Goal: Information Seeking & Learning: Find specific fact

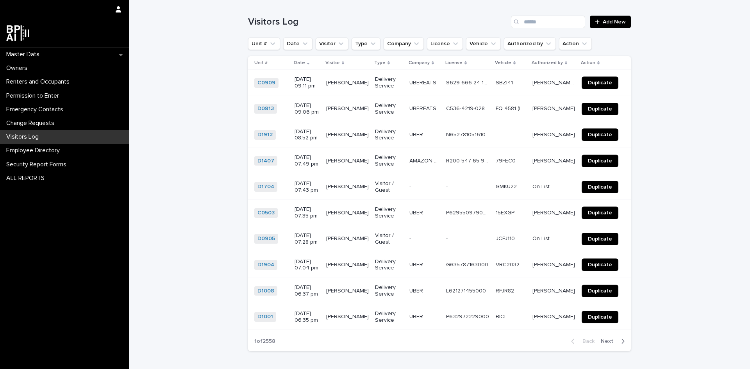
click at [518, 26] on div "Search" at bounding box center [517, 22] width 12 height 12
click at [527, 23] on input "Search" at bounding box center [548, 22] width 74 height 12
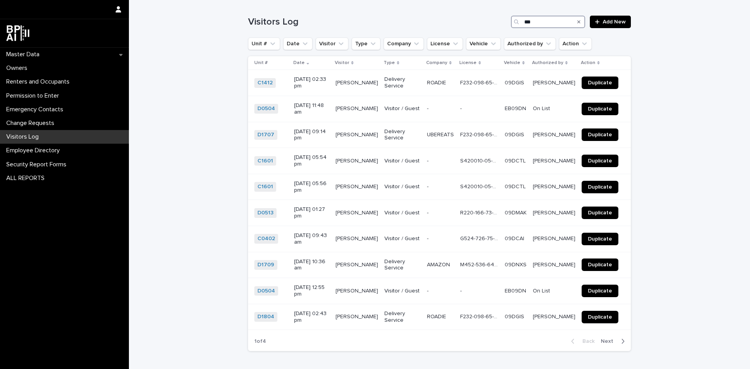
type input "***"
click at [613, 339] on span "Next" at bounding box center [609, 341] width 17 height 5
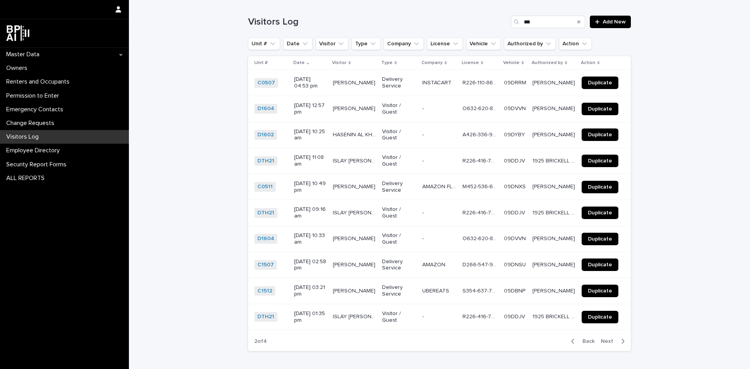
click at [613, 339] on span "Next" at bounding box center [609, 341] width 17 height 5
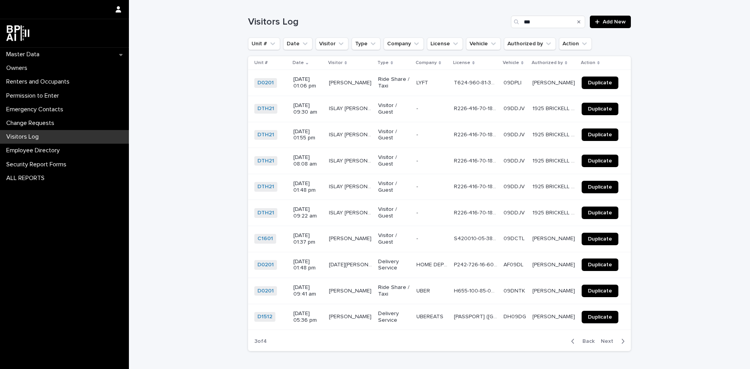
click at [613, 339] on span "Next" at bounding box center [609, 341] width 17 height 5
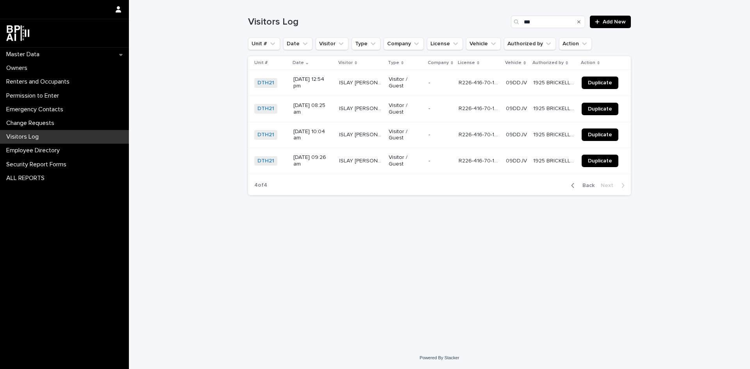
click at [592, 183] on span "Back" at bounding box center [586, 185] width 17 height 5
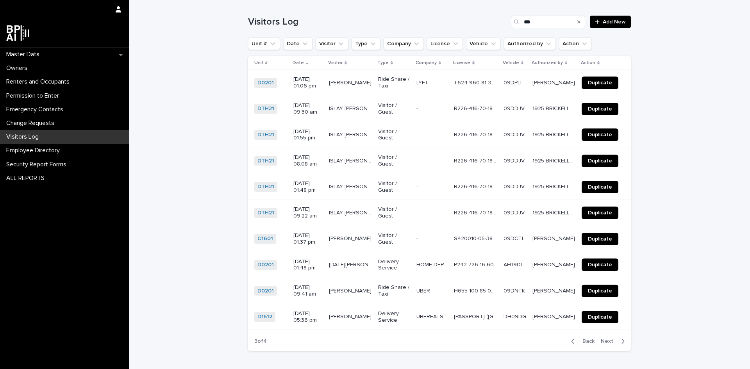
click at [584, 344] on span "Back" at bounding box center [586, 341] width 17 height 5
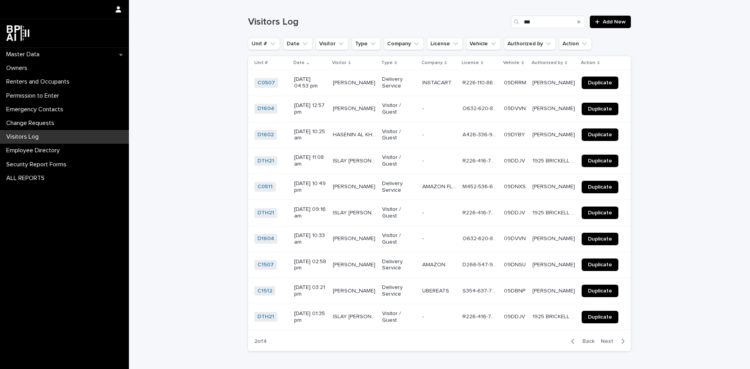
click at [584, 344] on span "Back" at bounding box center [586, 341] width 17 height 5
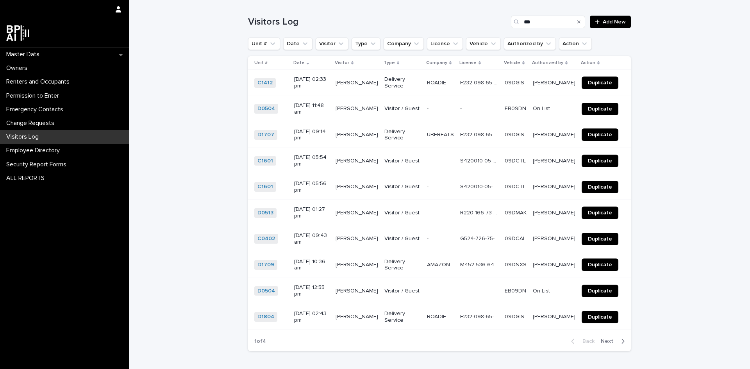
click at [578, 17] on button "Search" at bounding box center [578, 22] width 3 height 12
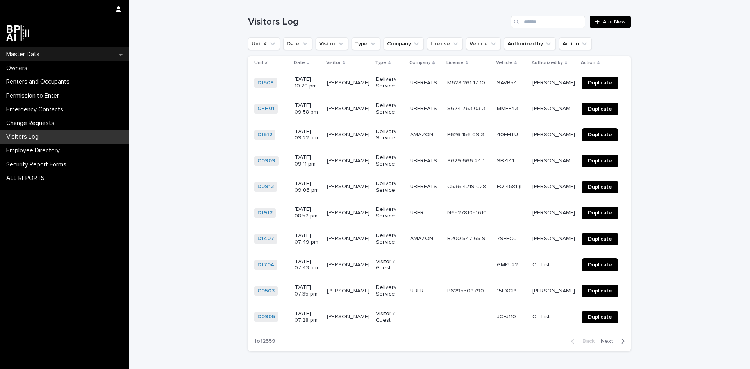
click at [14, 57] on p "Master Data" at bounding box center [24, 54] width 43 height 7
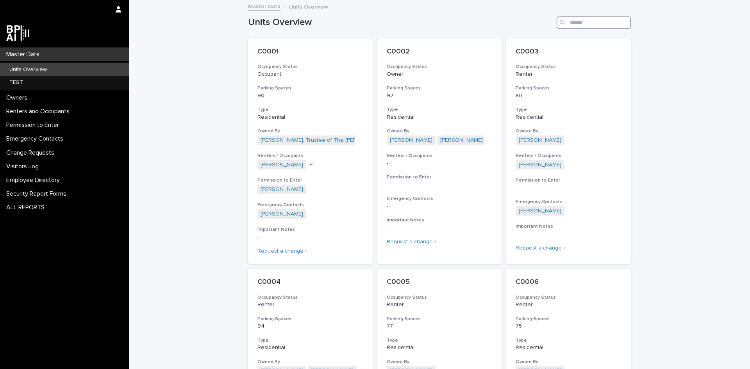
click at [600, 25] on input "Search" at bounding box center [593, 22] width 74 height 12
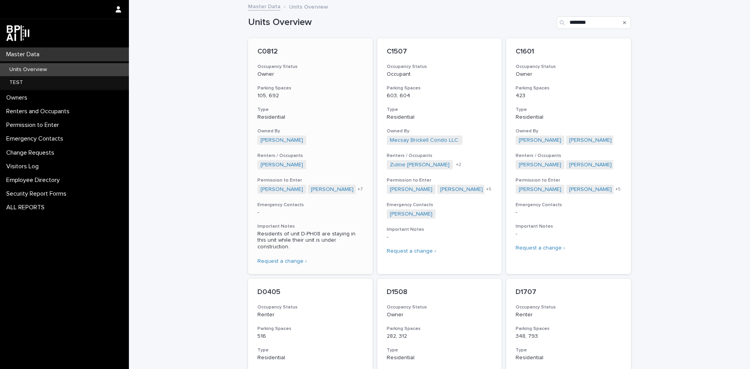
scroll to position [39, 0]
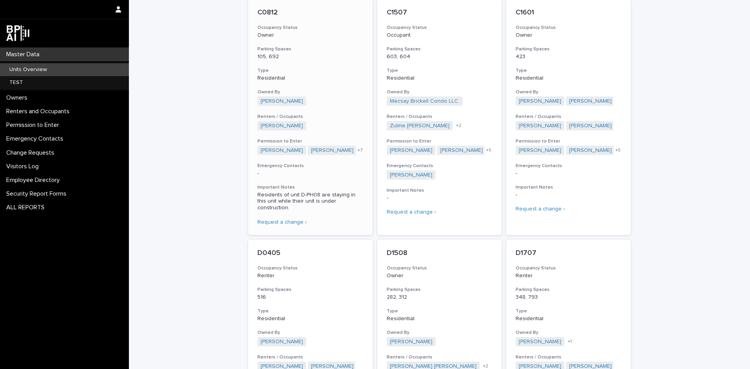
type input "********"
click at [341, 100] on div "[PERSON_NAME] + 0" at bounding box center [310, 101] width 106 height 10
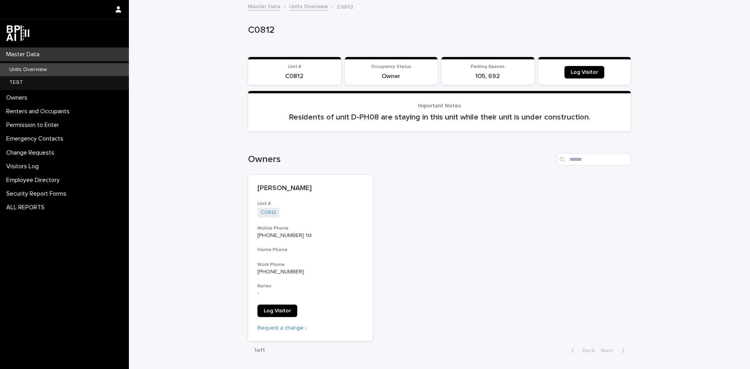
click at [65, 53] on div "Master Data" at bounding box center [64, 55] width 129 height 14
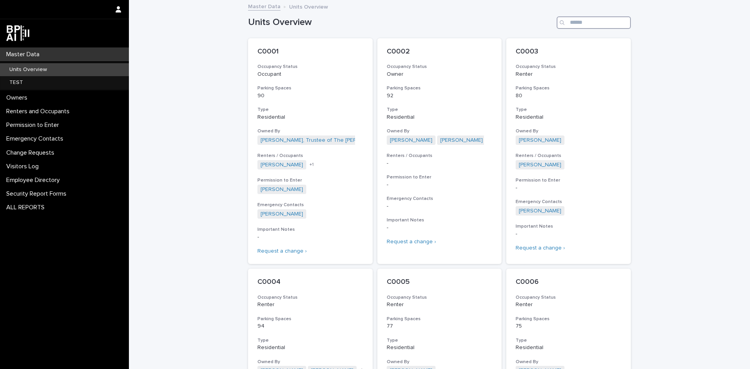
click at [567, 22] on input "Search" at bounding box center [593, 22] width 74 height 12
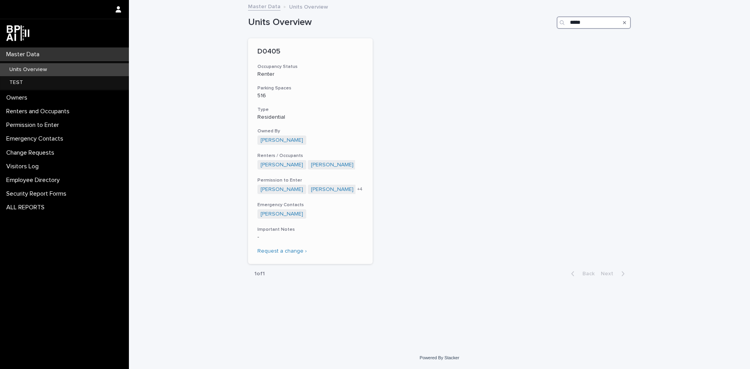
type input "*****"
click at [358, 85] on div "D0405 Occupancy Status Renter Parking Spaces 516 Type Residential Owned By [PER…" at bounding box center [310, 151] width 125 height 226
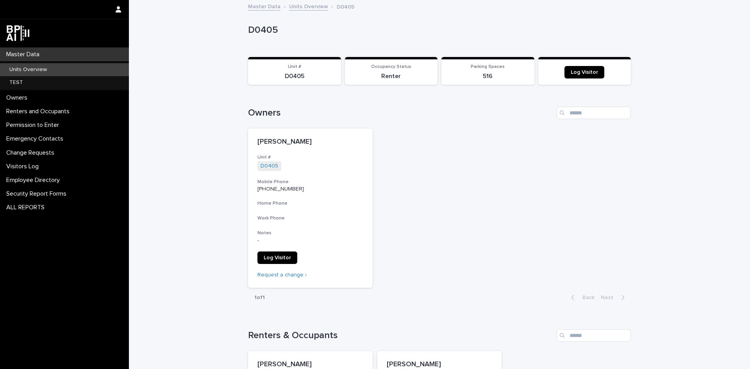
click at [256, 6] on link "Master Data" at bounding box center [264, 6] width 32 height 9
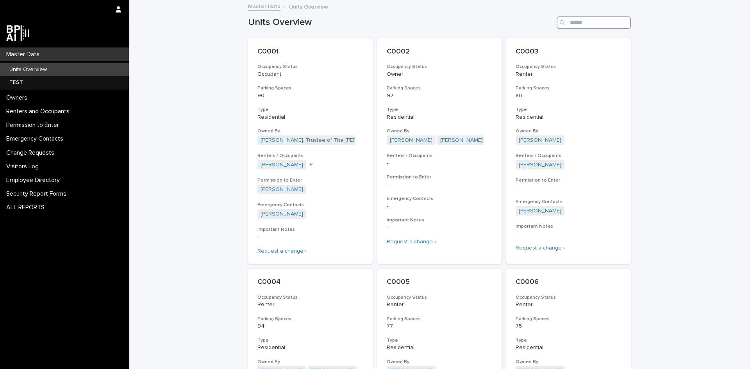
click at [575, 25] on input "Search" at bounding box center [593, 22] width 74 height 12
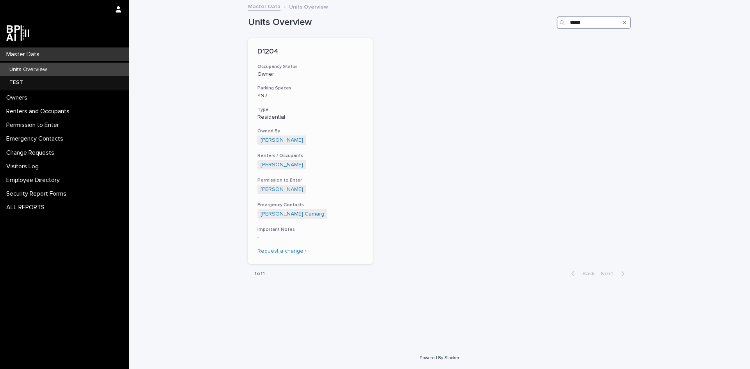
type input "*****"
click at [363, 99] on div "D1204 Occupancy Status Owner Parking Spaces 497 Type Residential Owned By [PERS…" at bounding box center [310, 151] width 125 height 226
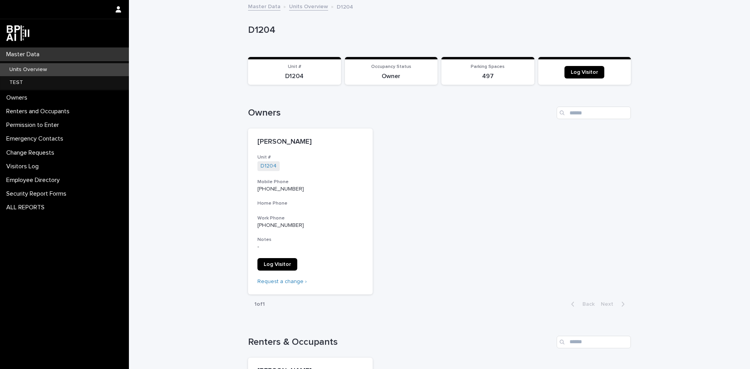
click at [48, 57] on div "Master Data" at bounding box center [64, 55] width 129 height 14
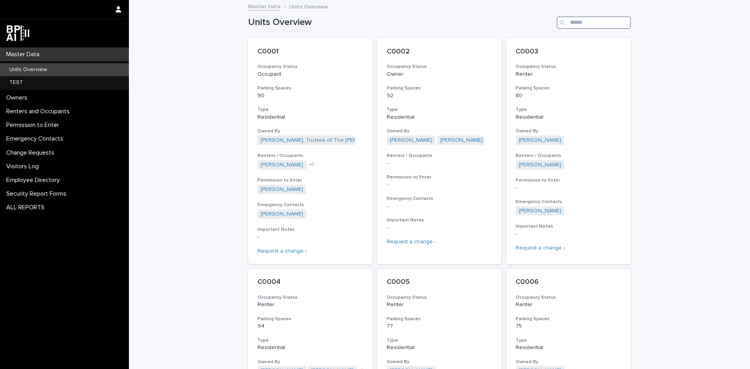
click at [594, 27] on input "Search" at bounding box center [593, 22] width 74 height 12
click at [596, 24] on input "Search" at bounding box center [593, 22] width 74 height 12
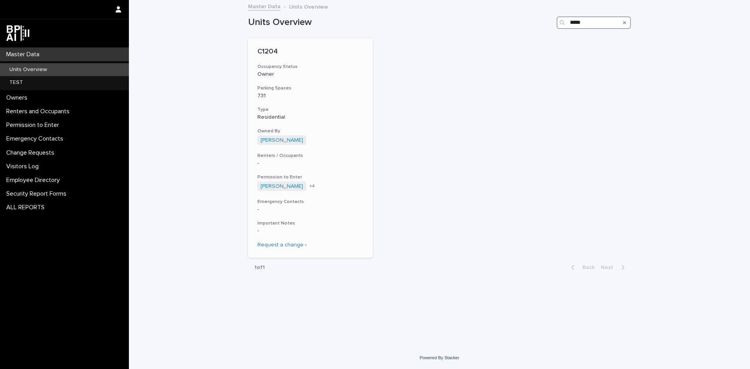
type input "*****"
click at [362, 81] on div "C1204 Occupancy Status Owner Parking Spaces 731 Type Residential Owned By [PERS…" at bounding box center [310, 147] width 125 height 219
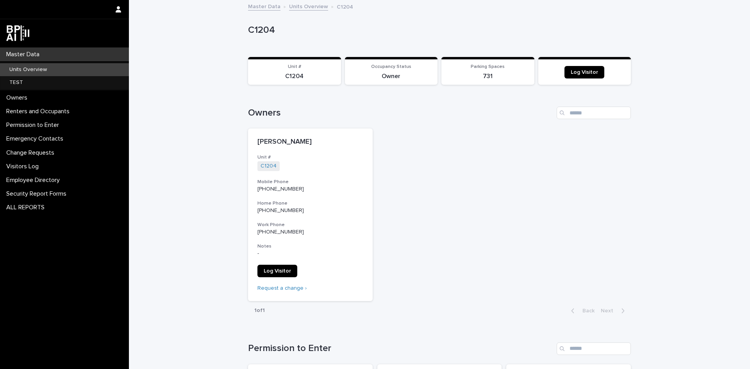
click at [64, 54] on div "Master Data" at bounding box center [64, 55] width 129 height 14
